Goal: Transaction & Acquisition: Purchase product/service

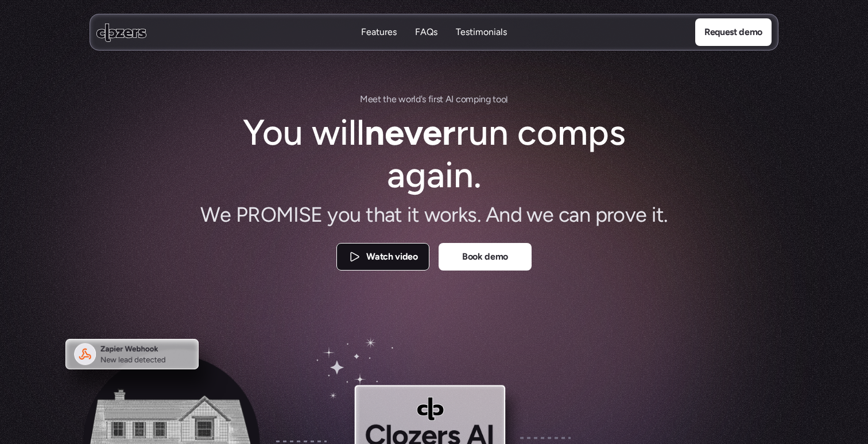
click at [394, 244] on link "Watch video" at bounding box center [382, 257] width 93 height 28
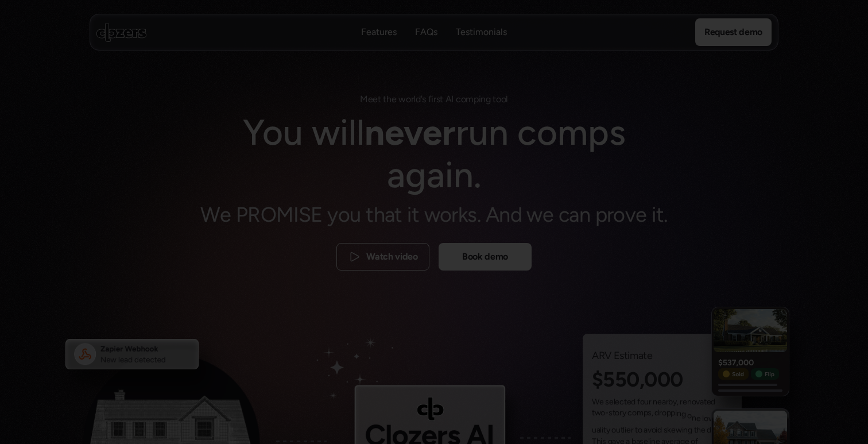
click at [585, 24] on div at bounding box center [434, 222] width 868 height 444
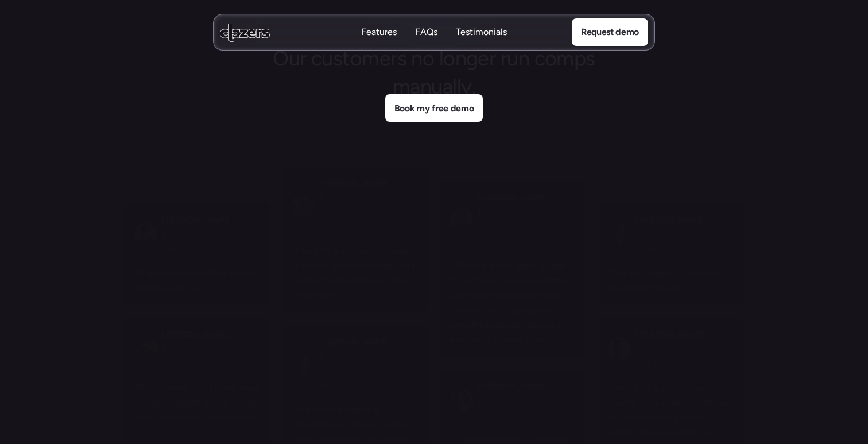
scroll to position [3565, 0]
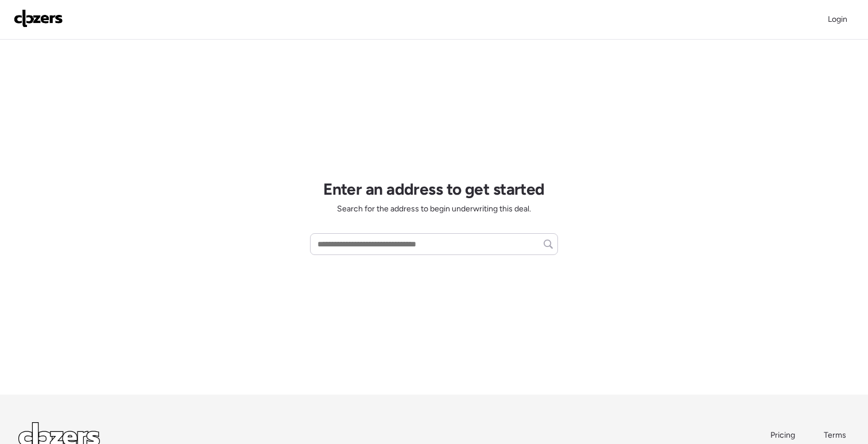
click at [363, 228] on div "Enter an address to get started Search for the address to begin underwriting th…" at bounding box center [434, 217] width 248 height 355
click at [363, 236] on input "text" at bounding box center [434, 244] width 238 height 16
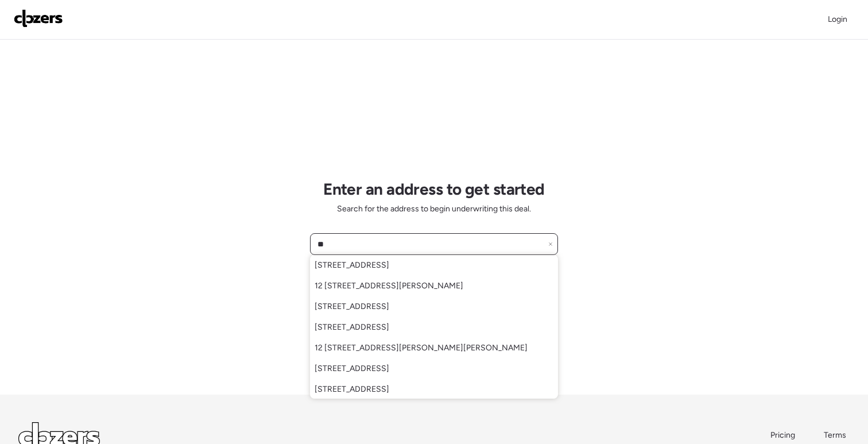
type input "*"
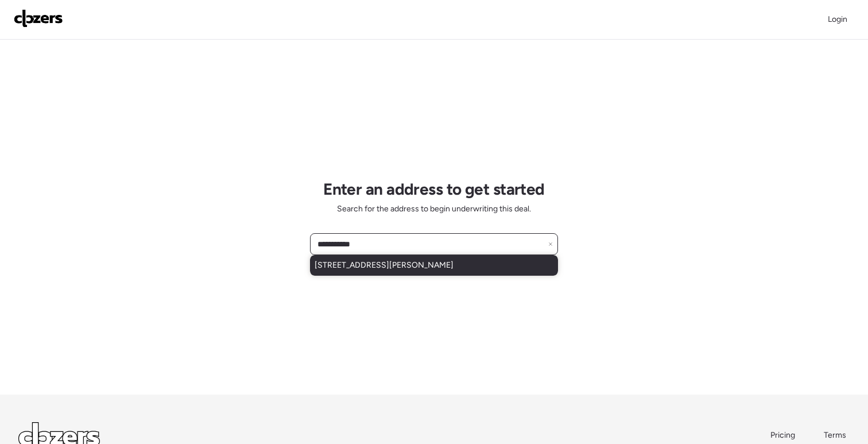
type input "**********"
click at [428, 270] on span "3511 Loggerhead Way, Wesley Chapel, FL, 33544" at bounding box center [384, 264] width 139 height 11
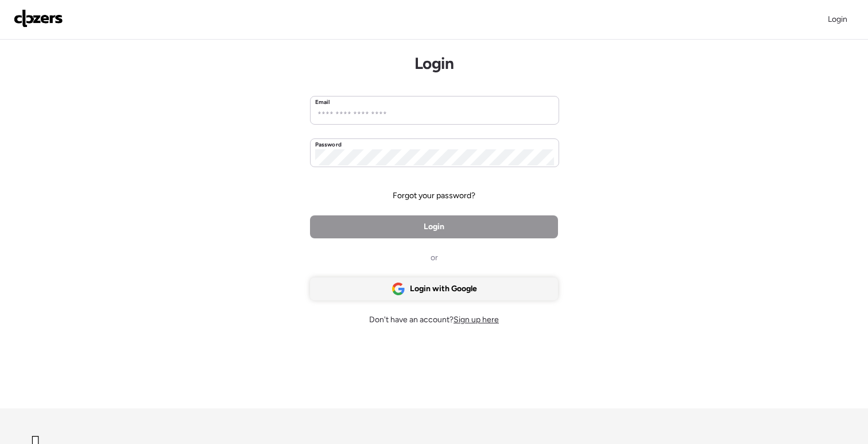
click at [468, 288] on span "Login with Google" at bounding box center [443, 288] width 67 height 11
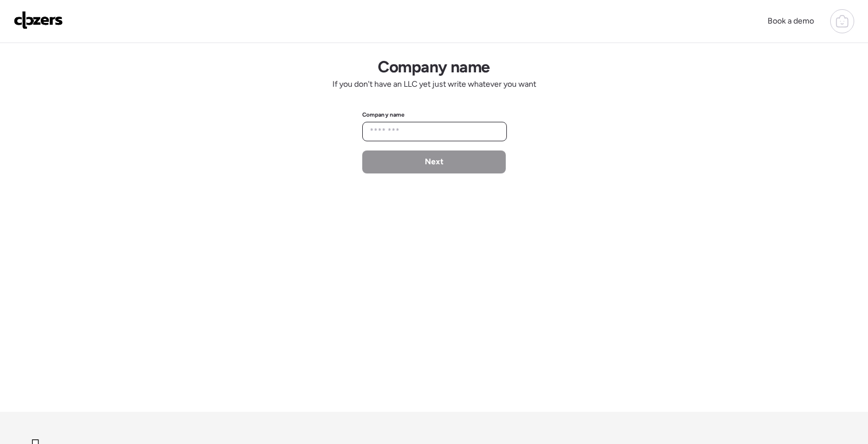
click at [430, 137] on input "text" at bounding box center [434, 131] width 134 height 16
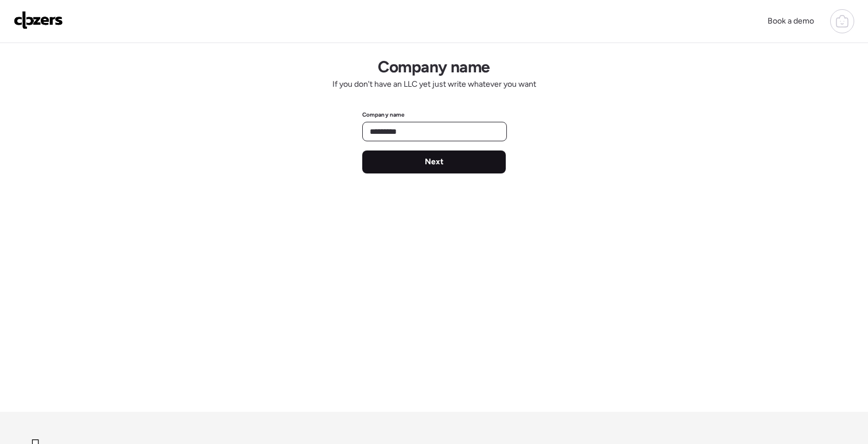
type input "*********"
click at [443, 168] on div "Next" at bounding box center [433, 161] width 143 height 23
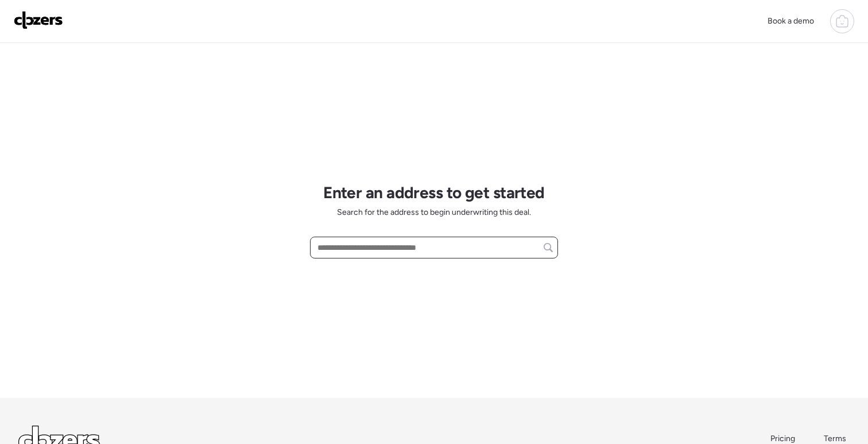
click at [407, 245] on input "text" at bounding box center [434, 247] width 238 height 16
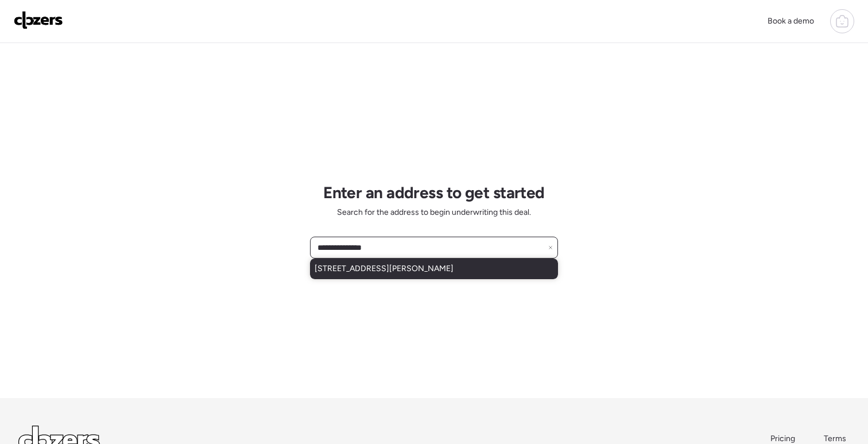
type input "**********"
click at [420, 266] on span "3511 Loggerhead Way, Wesley Chapel, FL, 33544" at bounding box center [384, 268] width 139 height 11
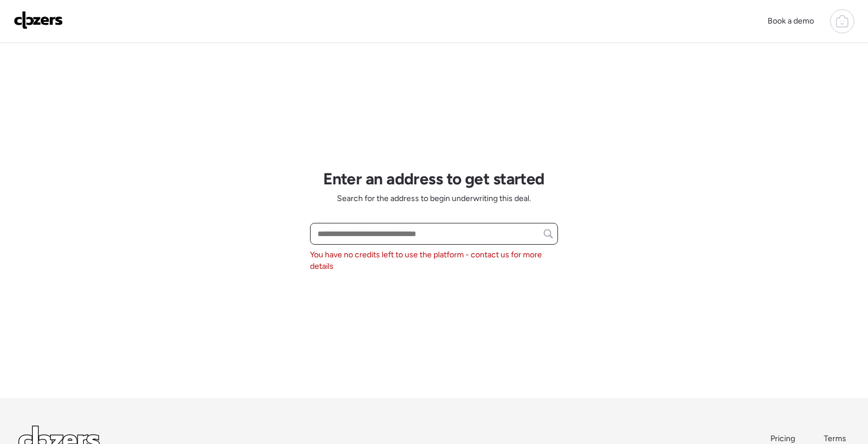
click at [403, 239] on input "text" at bounding box center [434, 234] width 238 height 16
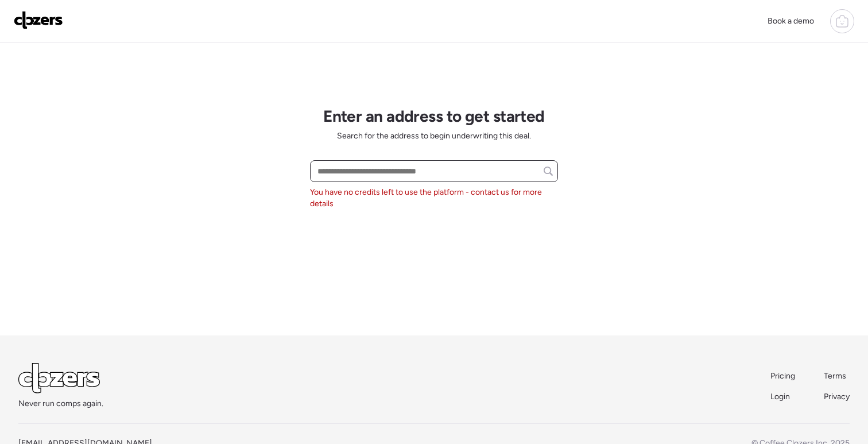
scroll to position [96, 0]
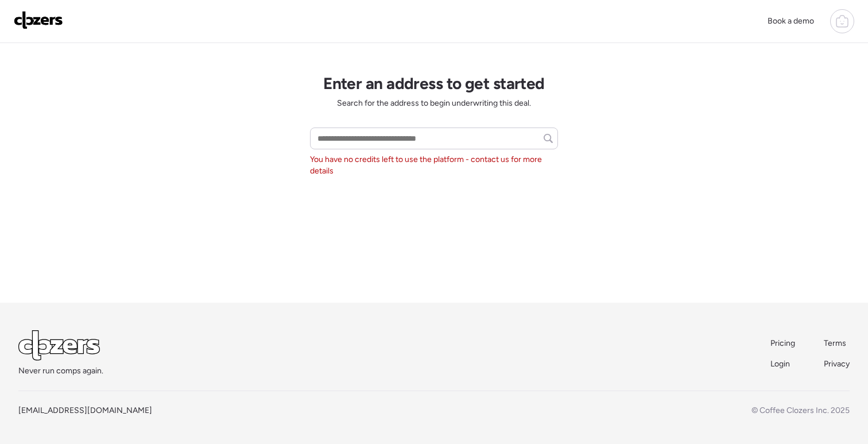
click at [836, 29] on div at bounding box center [842, 21] width 24 height 24
click at [747, 98] on link "Report history" at bounding box center [762, 92] width 184 height 30
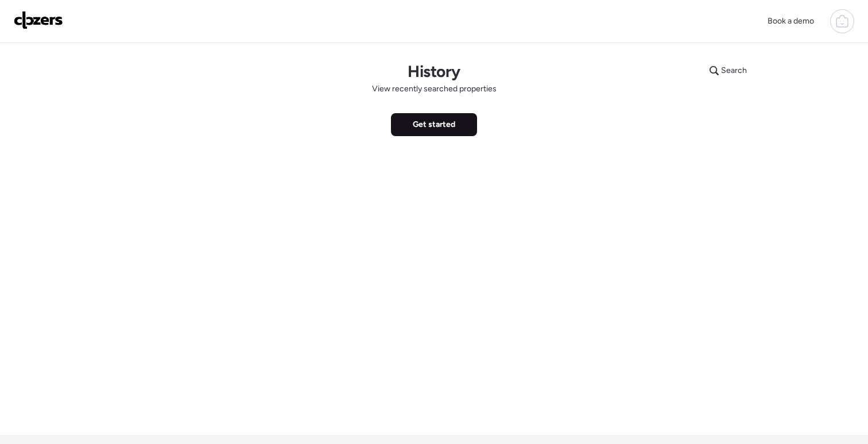
click at [454, 131] on div "Get started" at bounding box center [434, 124] width 86 height 23
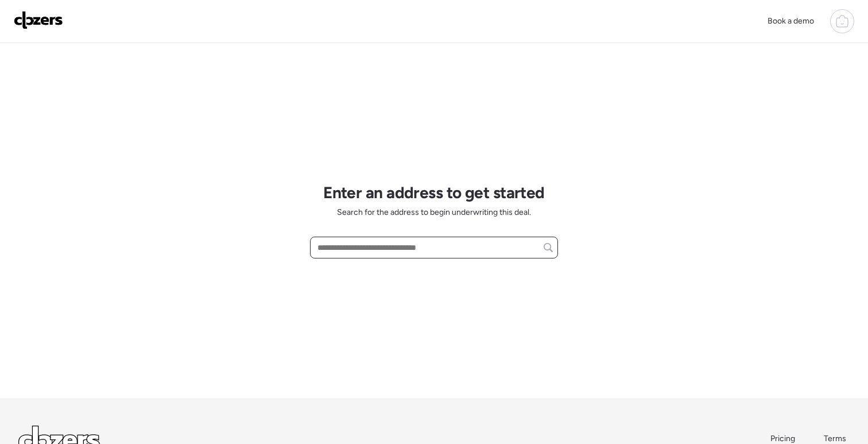
click at [430, 250] on input "text" at bounding box center [434, 247] width 238 height 16
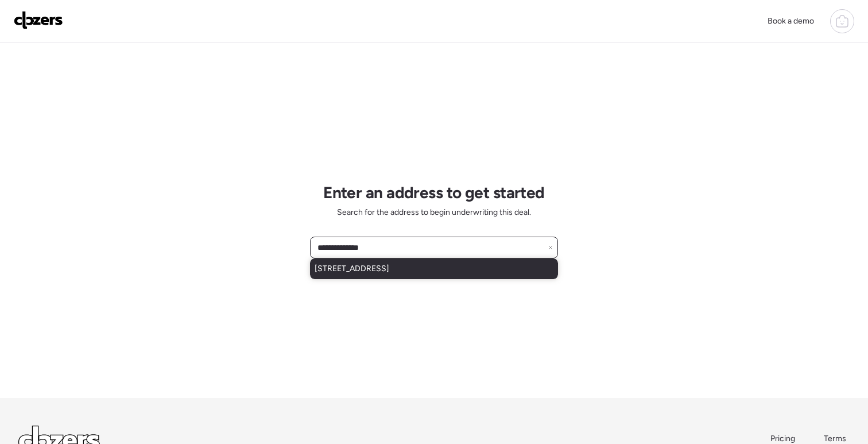
type input "**********"
click at [389, 271] on span "[STREET_ADDRESS]" at bounding box center [352, 268] width 75 height 11
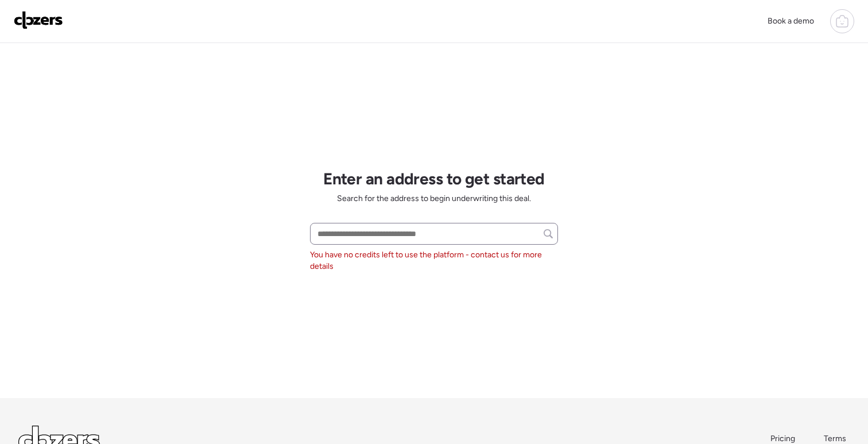
click at [485, 244] on div at bounding box center [434, 234] width 248 height 22
drag, startPoint x: 521, startPoint y: 178, endPoint x: 514, endPoint y: 178, distance: 6.9
click at [521, 178] on h1 "Enter an address to get started" at bounding box center [434, 179] width 222 height 20
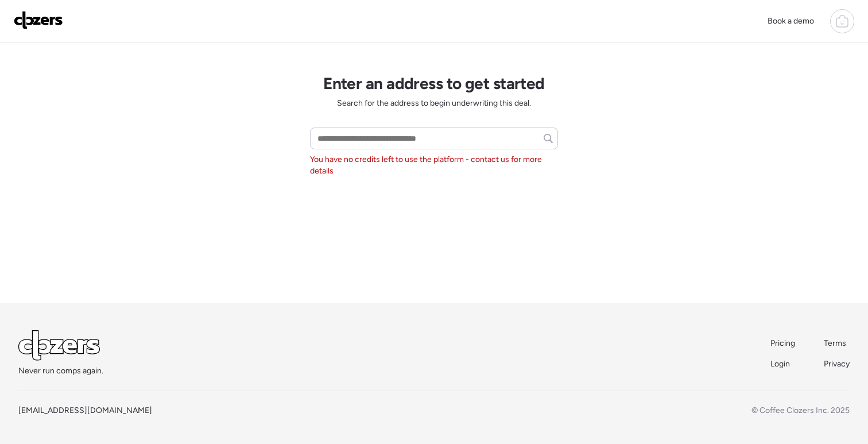
click at [785, 347] on span "Pricing" at bounding box center [782, 343] width 25 height 10
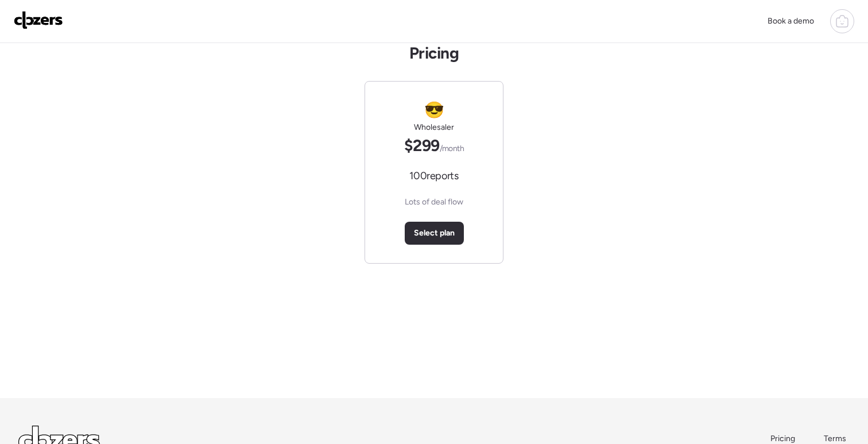
click at [457, 176] on span "100 reports" at bounding box center [433, 176] width 49 height 14
click at [456, 223] on div "Select plan" at bounding box center [434, 233] width 59 height 23
